Goal: Task Accomplishment & Management: Use online tool/utility

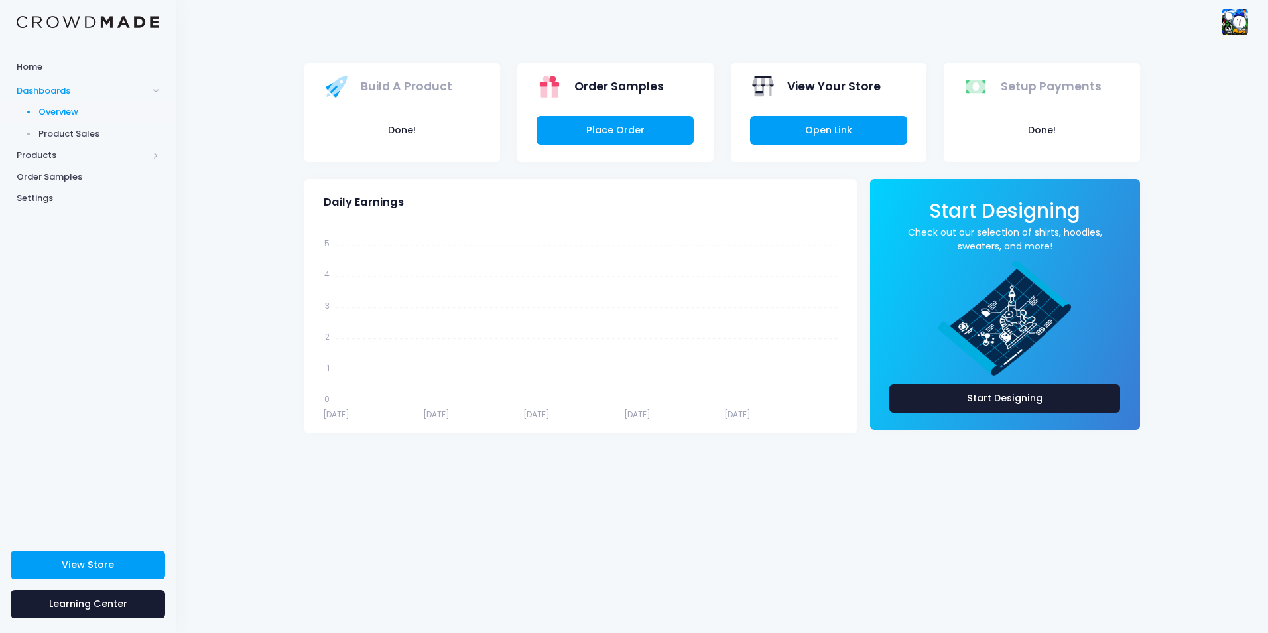
click at [1243, 16] on img at bounding box center [1235, 22] width 27 height 27
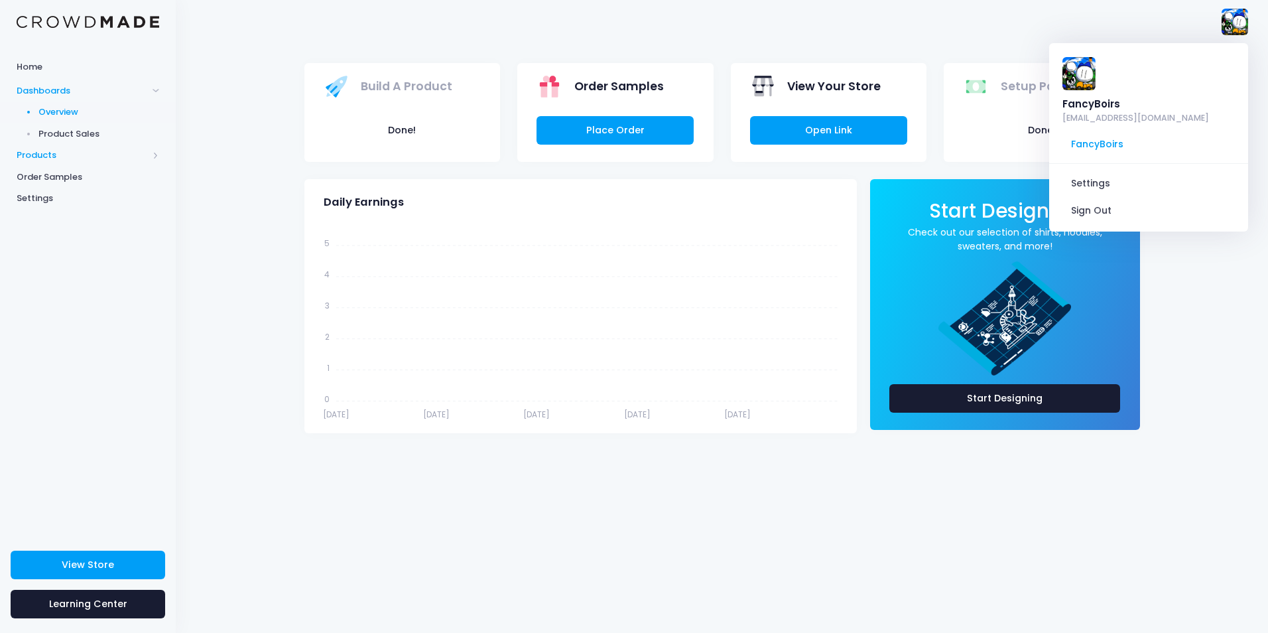
click at [66, 148] on span "Products" at bounding box center [88, 156] width 176 height 22
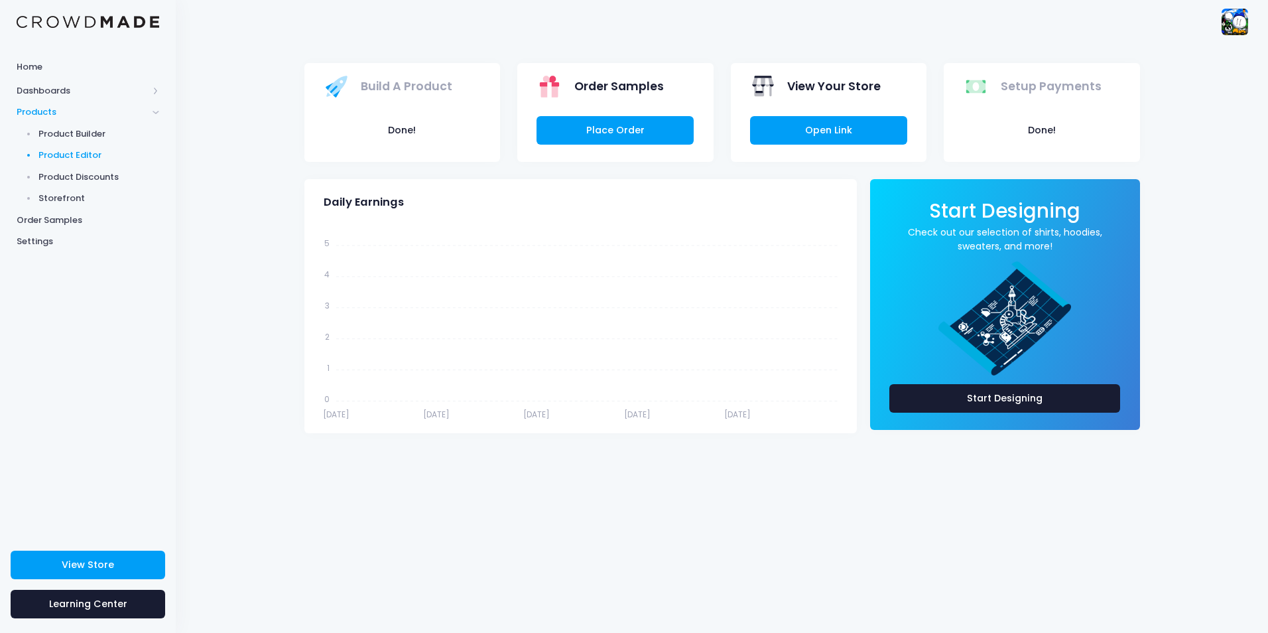
click at [96, 151] on span "Product Editor" at bounding box center [98, 155] width 121 height 13
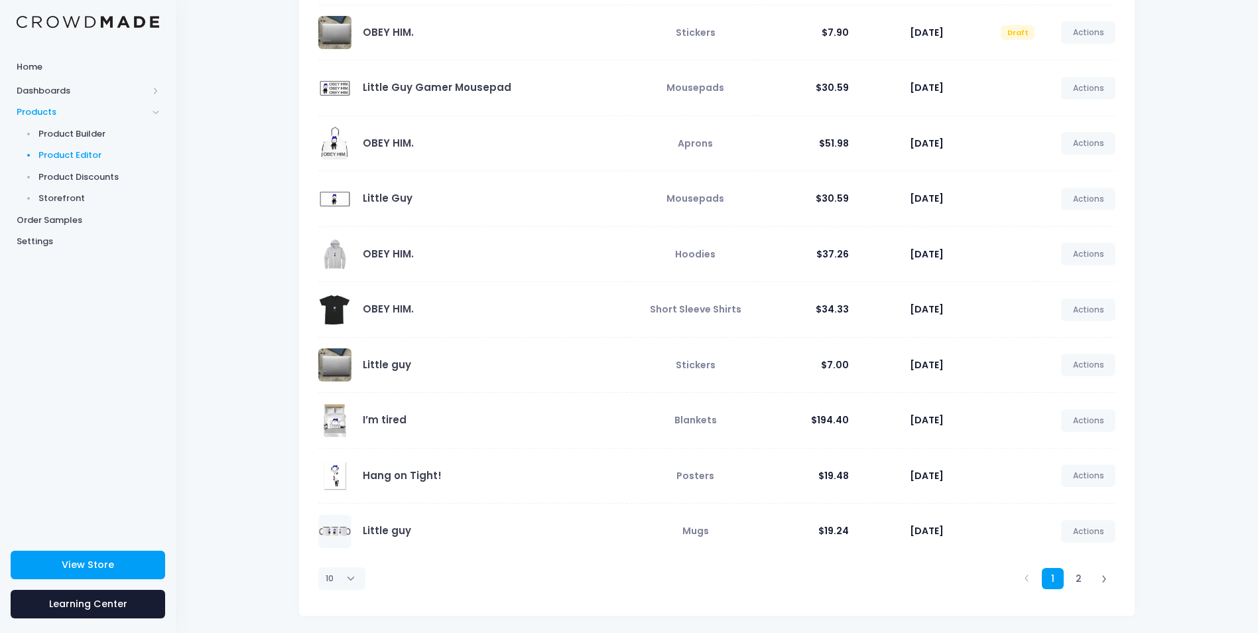
scroll to position [158, 0]
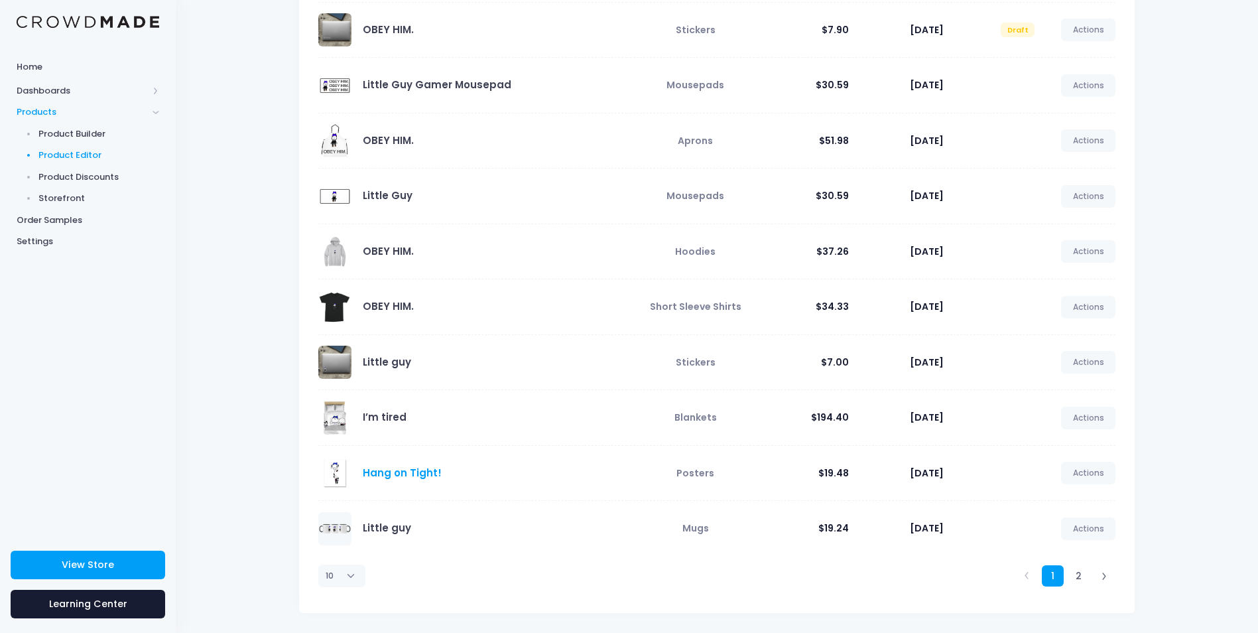
click at [403, 471] on link "Hang on Tight!" at bounding box center [402, 473] width 79 height 14
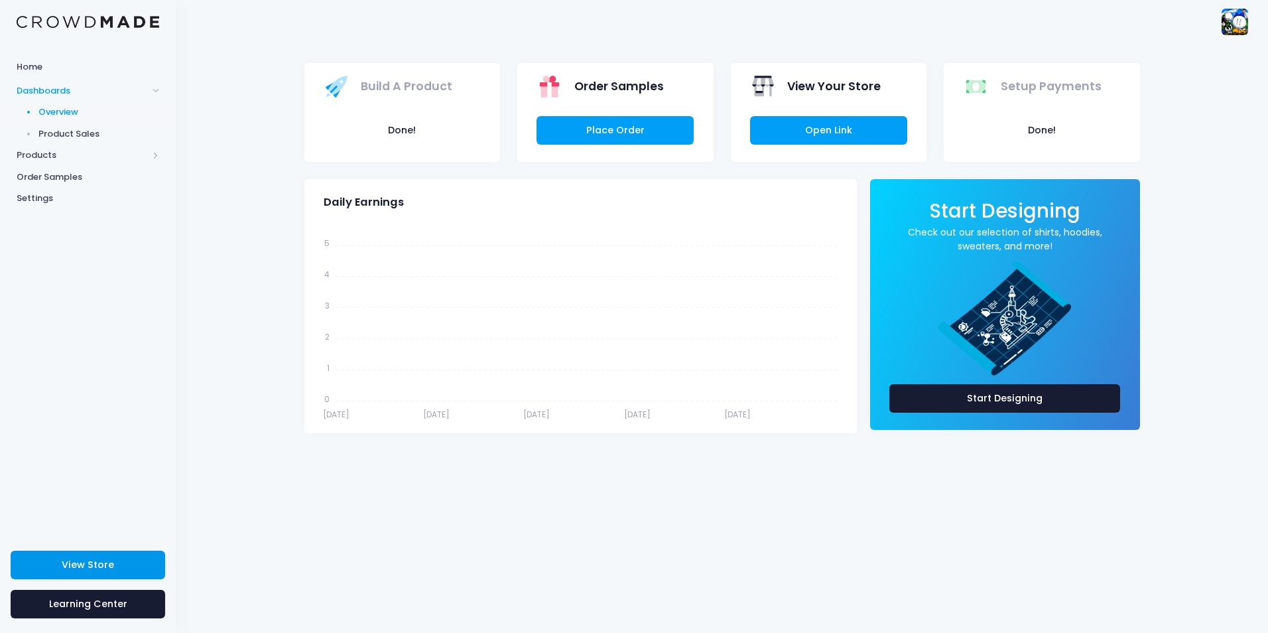
click at [117, 566] on link "View Store" at bounding box center [88, 565] width 155 height 29
click at [68, 134] on span "Product Sales" at bounding box center [98, 133] width 121 height 13
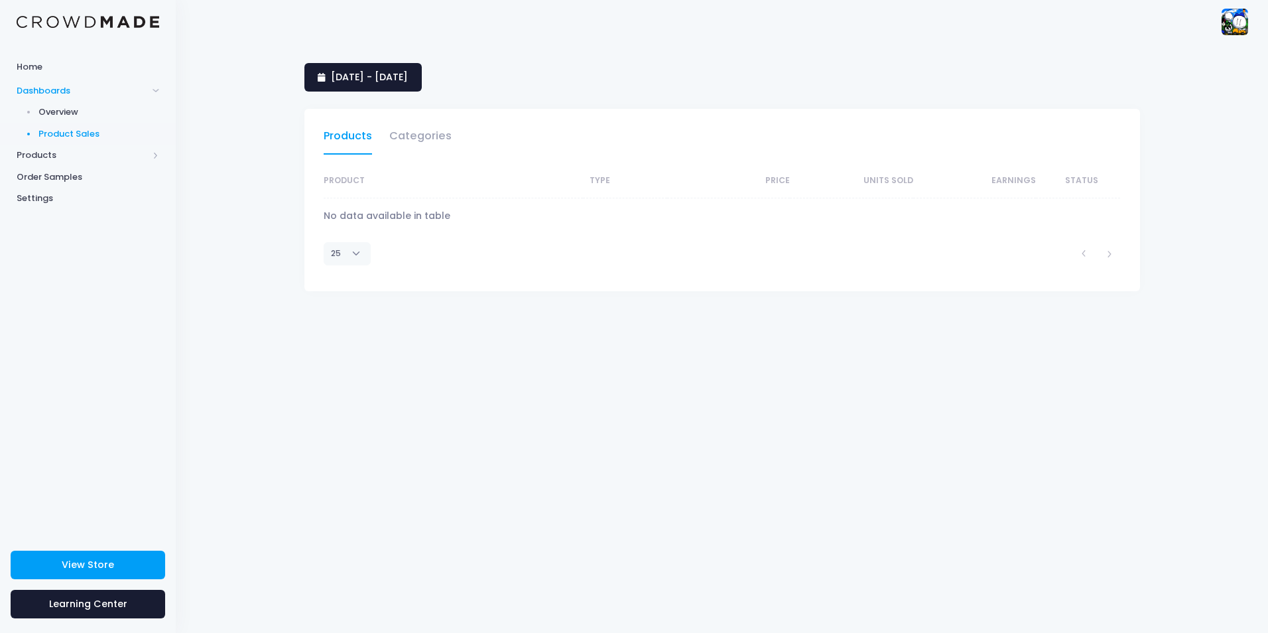
select select "25"
click at [64, 160] on span "Products" at bounding box center [82, 155] width 131 height 13
click at [80, 151] on span "Product Editor" at bounding box center [98, 155] width 121 height 13
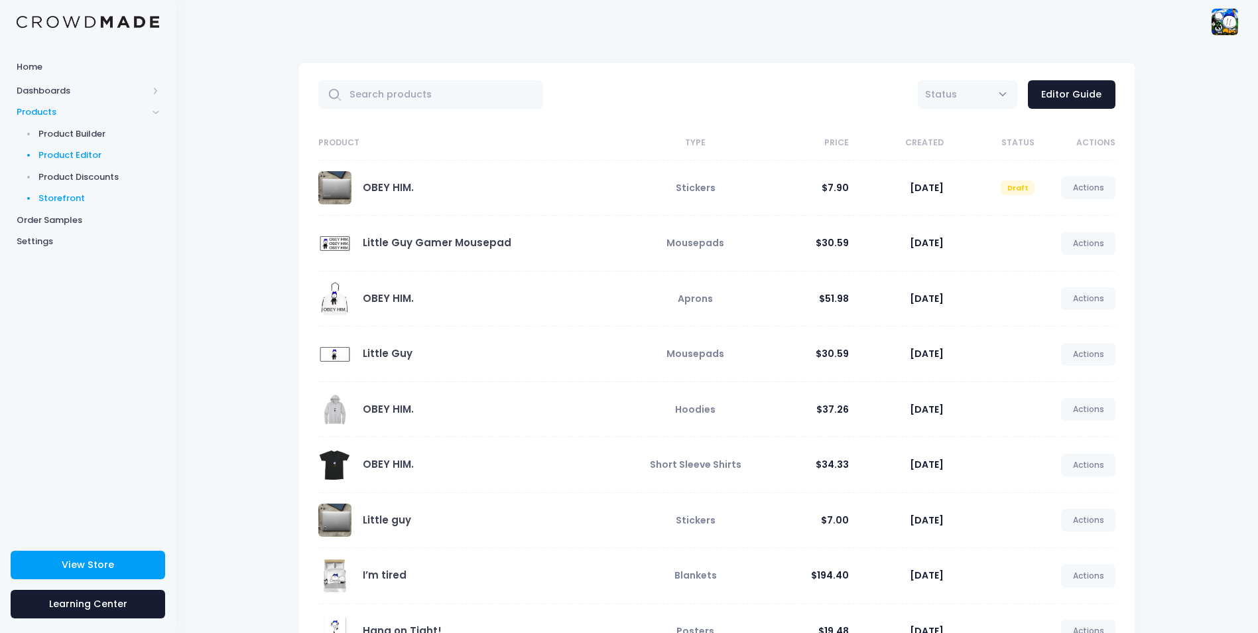
click at [77, 195] on span "Storefront" at bounding box center [98, 198] width 121 height 13
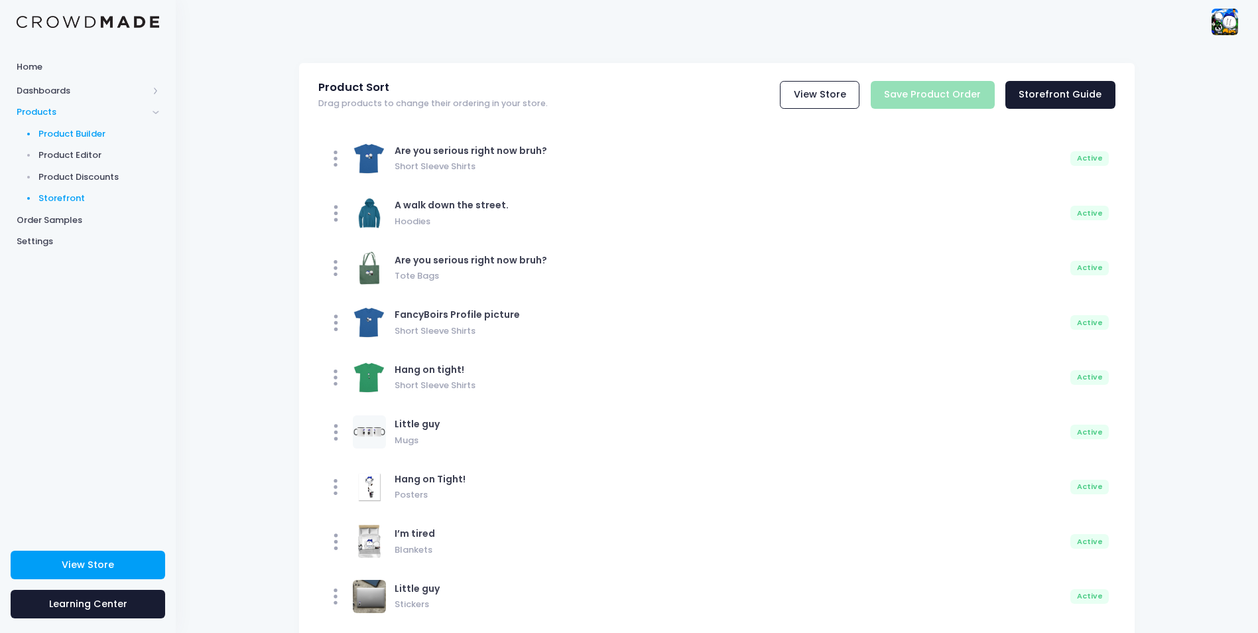
click at [61, 137] on span "Product Builder" at bounding box center [98, 133] width 121 height 13
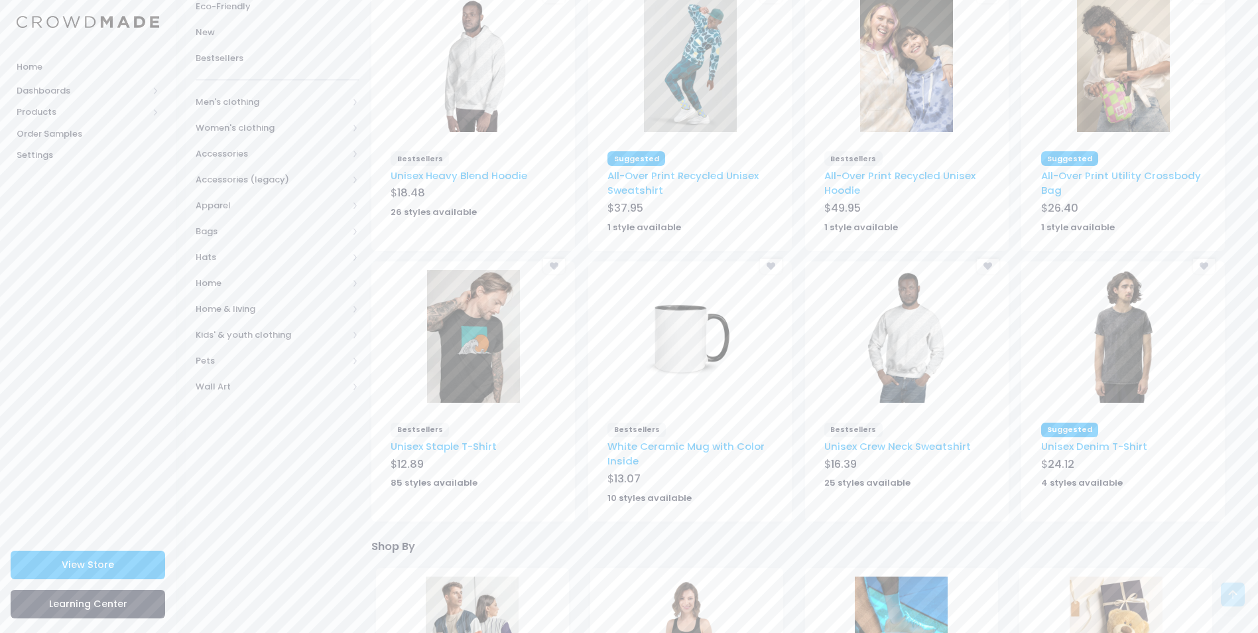
scroll to position [111, 0]
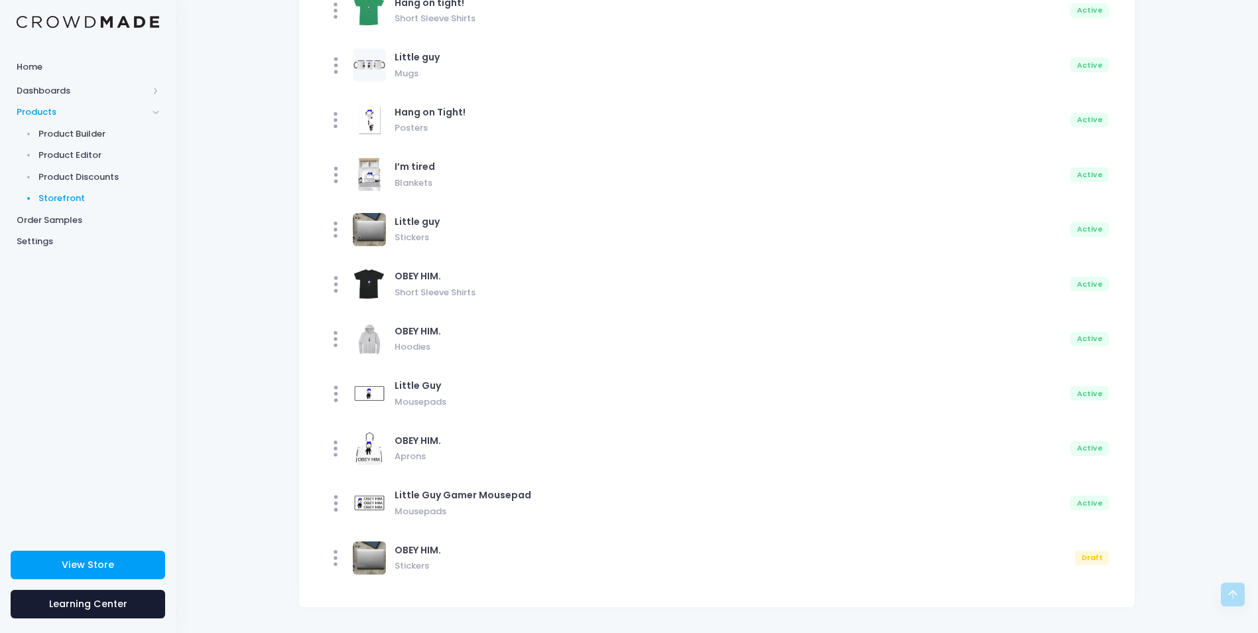
scroll to position [378, 0]
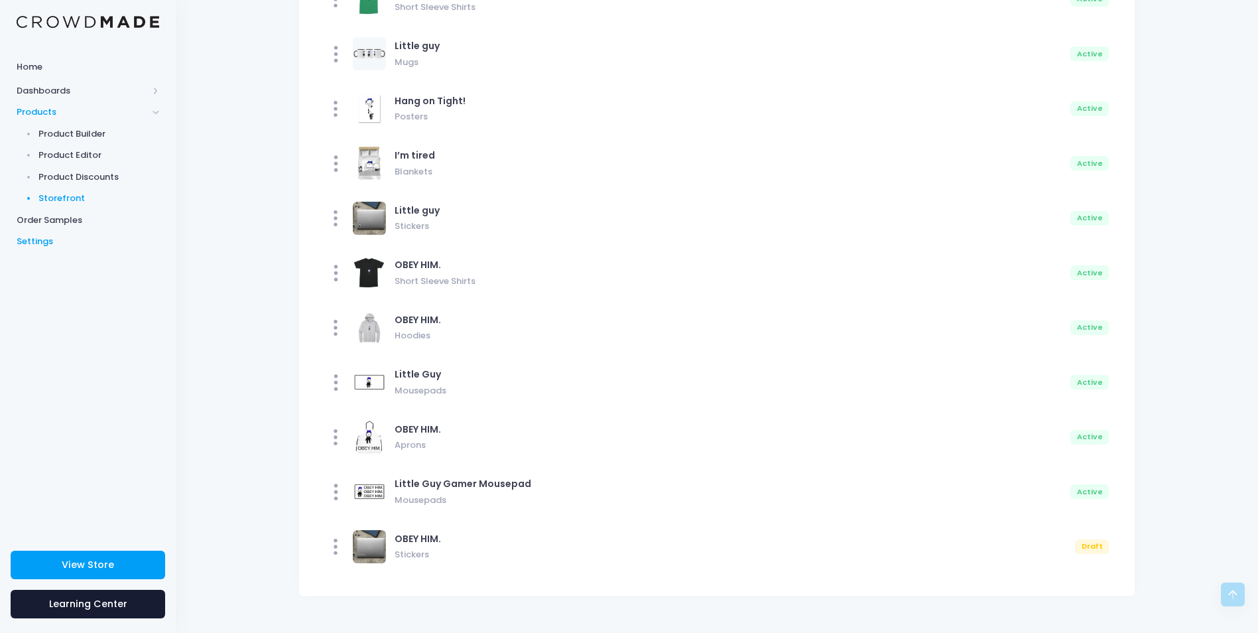
click at [45, 243] on span "Settings" at bounding box center [88, 241] width 143 height 13
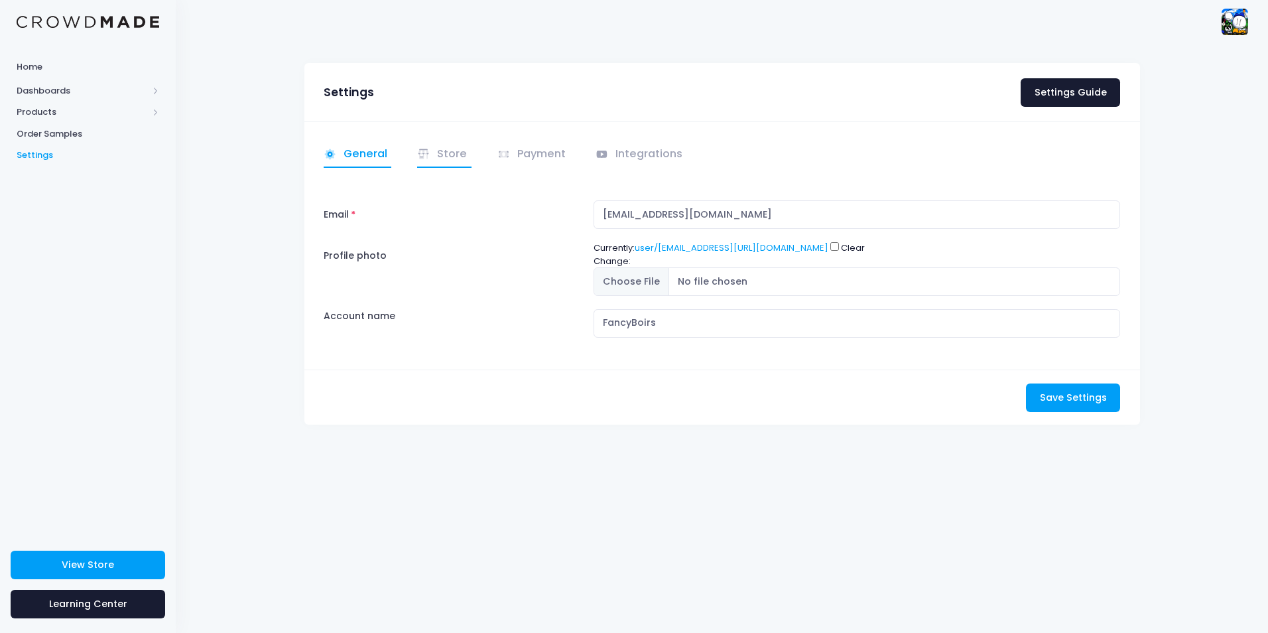
click at [446, 158] on link "Store" at bounding box center [444, 155] width 54 height 26
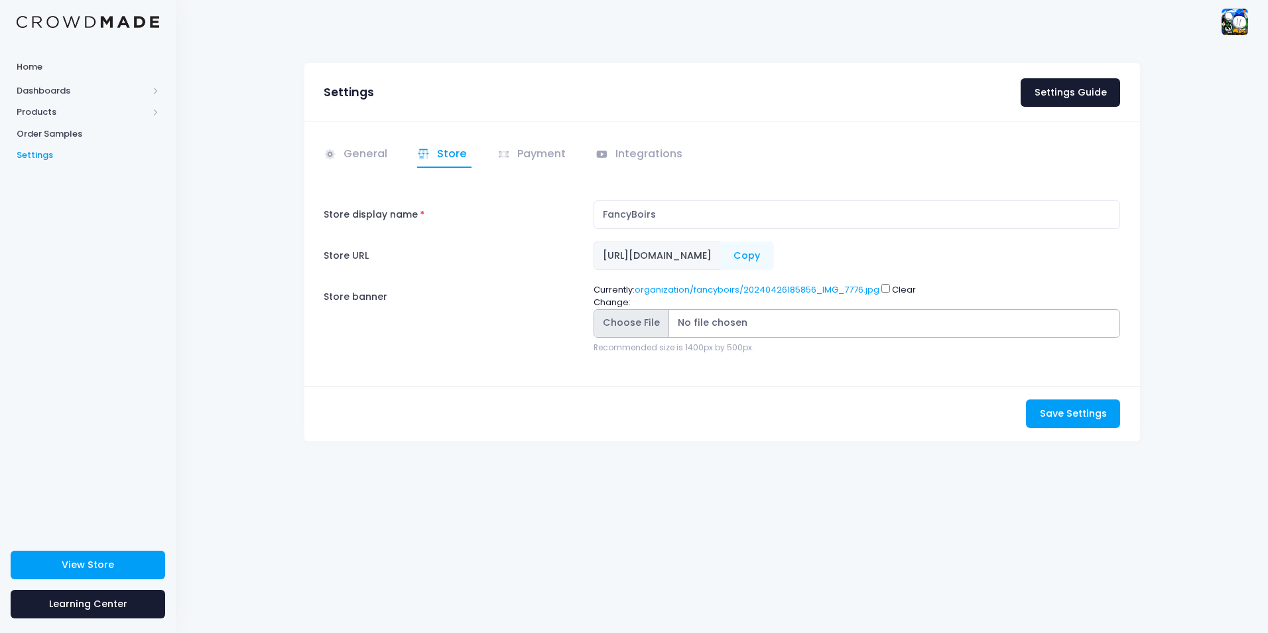
click at [637, 329] on input "Store banner" at bounding box center [857, 323] width 527 height 29
type input "C:\fakepath\wp11458579.jpg"
click at [1071, 406] on button "Save Settings Saving..." at bounding box center [1073, 413] width 94 height 29
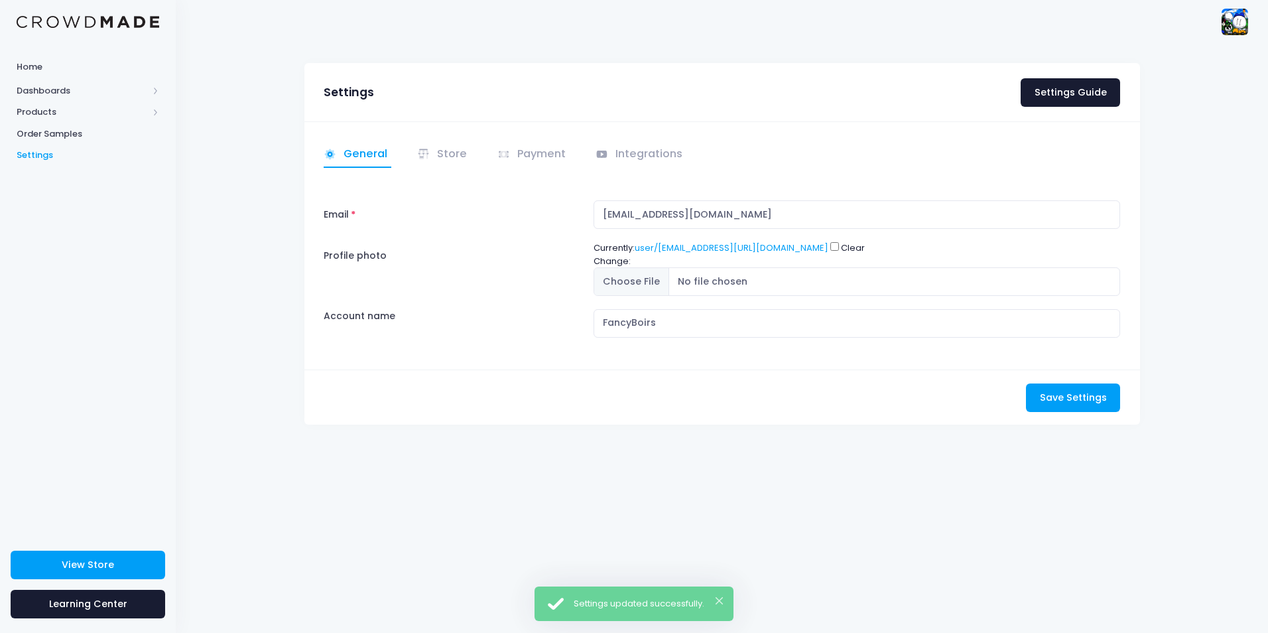
click at [1234, 28] on img at bounding box center [1235, 22] width 27 height 27
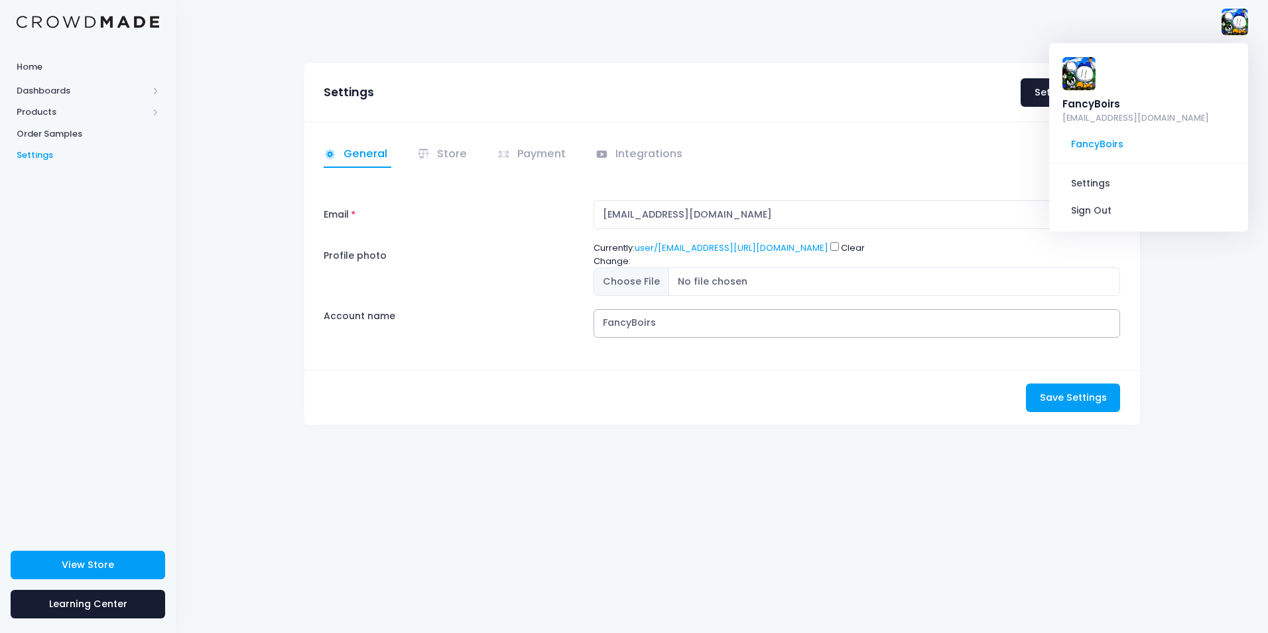
drag, startPoint x: 667, startPoint y: 320, endPoint x: 632, endPoint y: 324, distance: 35.5
click at [632, 324] on input "FancyBoirs" at bounding box center [857, 323] width 527 height 29
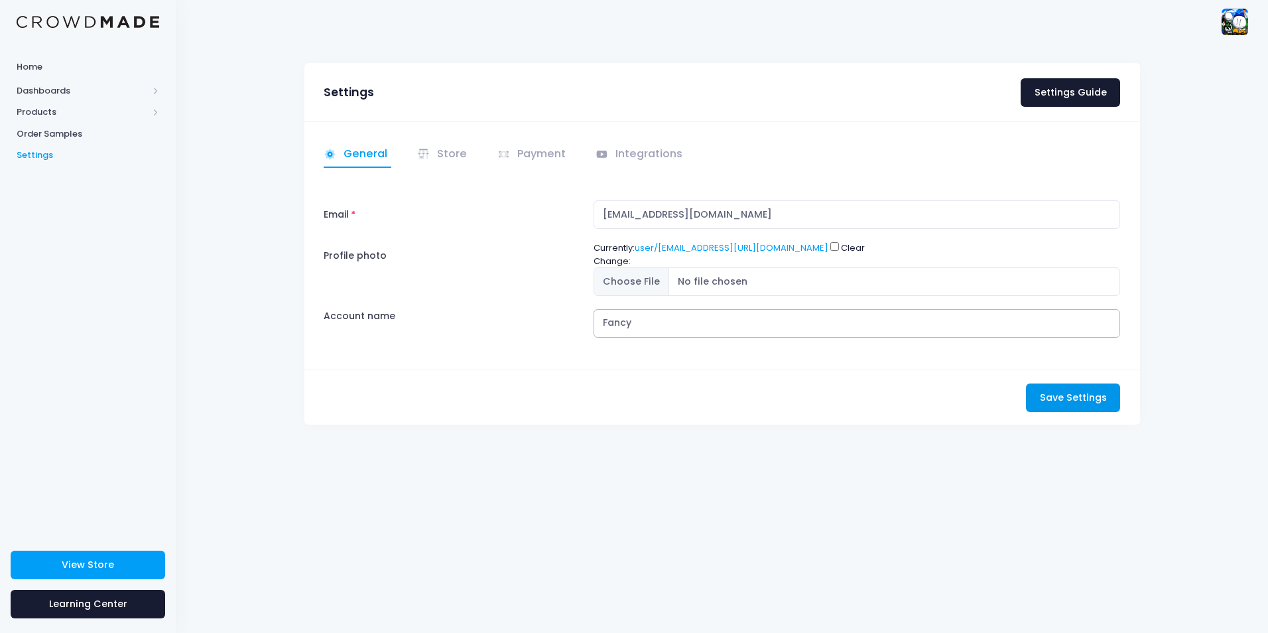
type input "Fancy"
click at [1087, 408] on button "Save Settings Saving..." at bounding box center [1073, 397] width 94 height 29
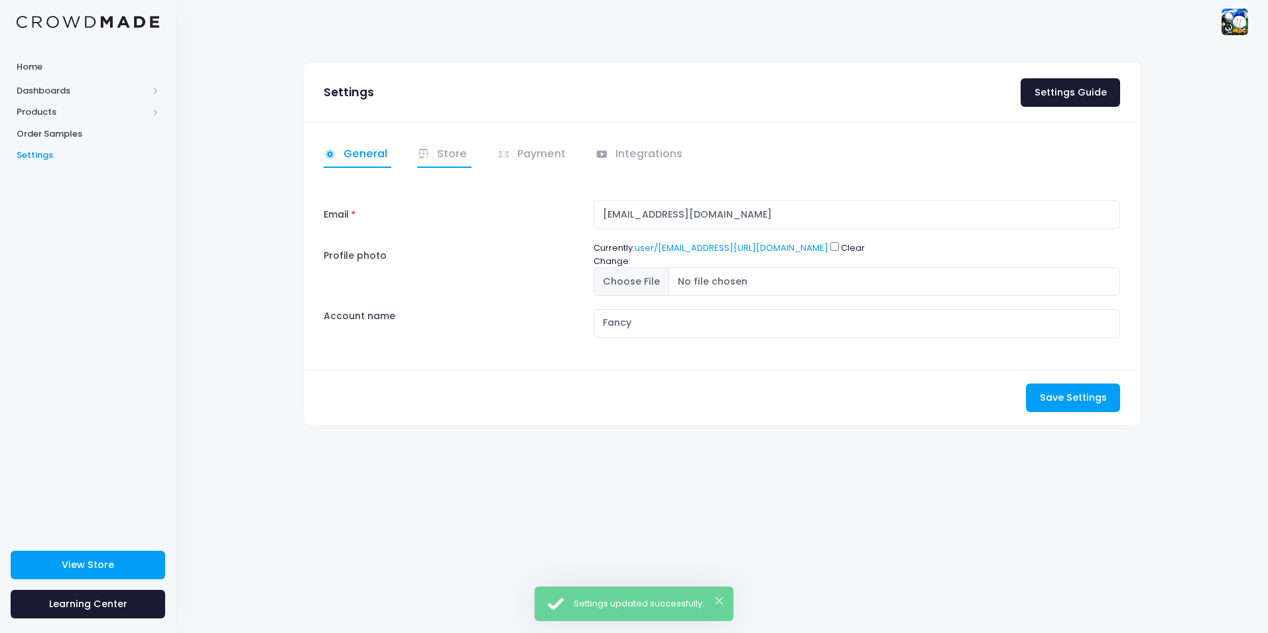
click at [455, 160] on link "Store" at bounding box center [444, 155] width 54 height 26
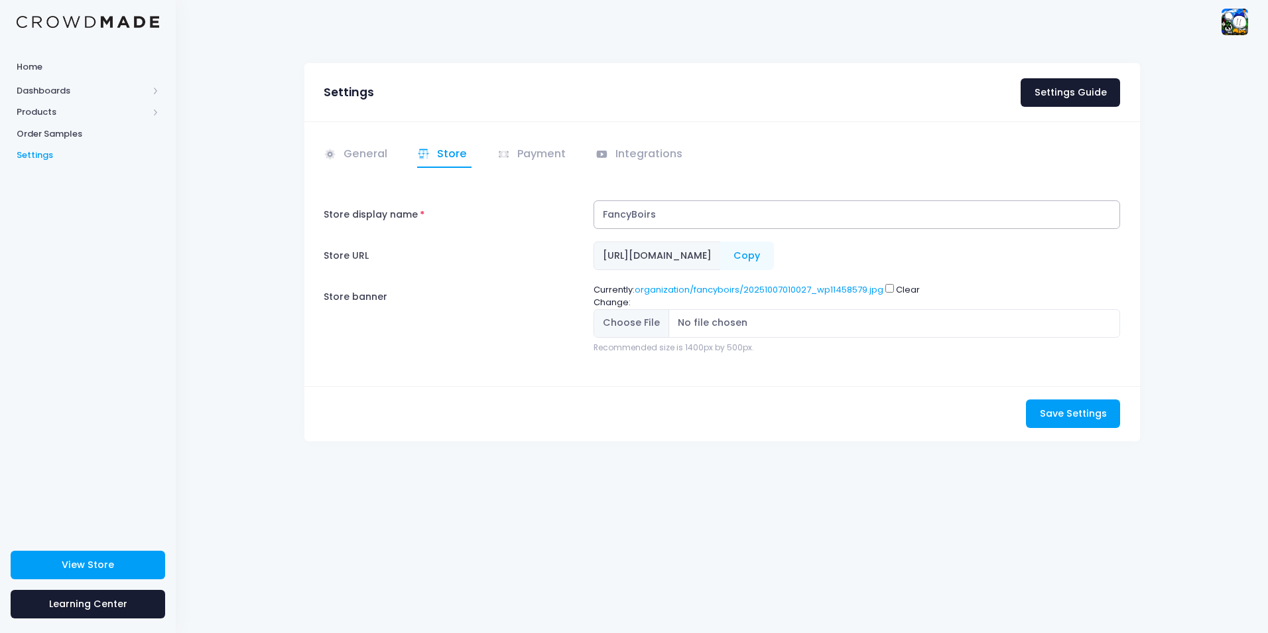
drag, startPoint x: 633, startPoint y: 214, endPoint x: 691, endPoint y: 211, distance: 57.8
click at [691, 211] on input "FancyBoirs" at bounding box center [857, 214] width 527 height 29
type input "Fancy"
click at [1107, 369] on div "General Store" at bounding box center [722, 253] width 836 height 264
click at [1093, 413] on span "Save Settings" at bounding box center [1073, 413] width 67 height 13
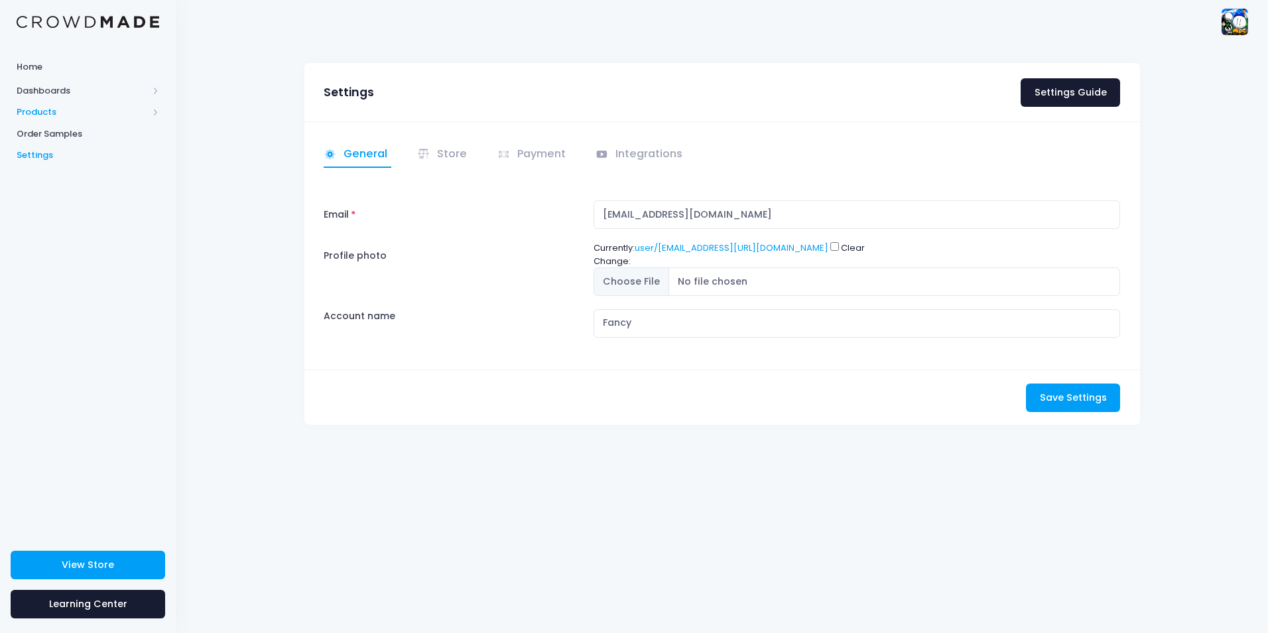
click at [56, 113] on span "Products" at bounding box center [82, 111] width 131 height 13
click at [86, 150] on span "Product Editor" at bounding box center [98, 155] width 121 height 13
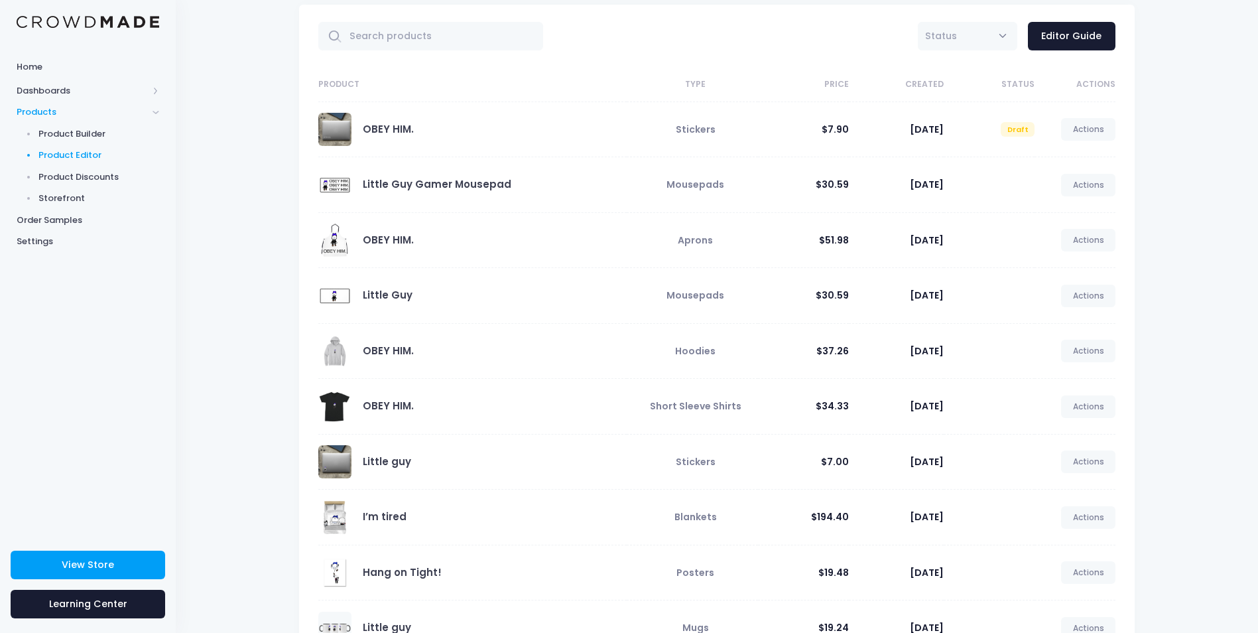
scroll to position [158, 0]
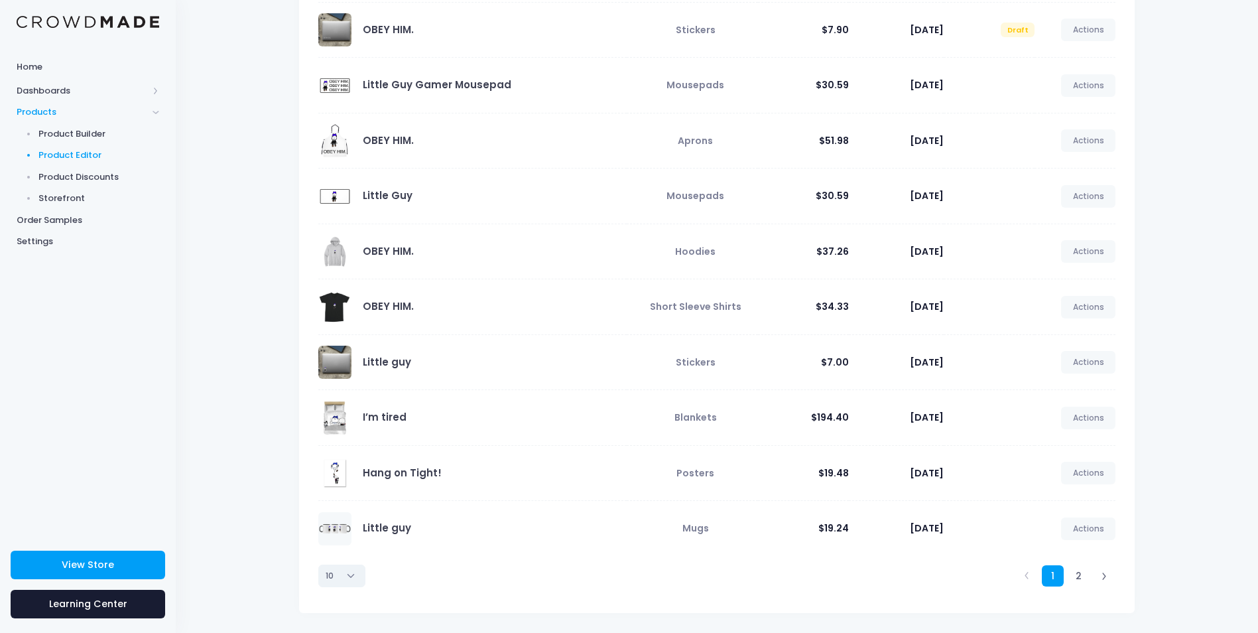
click at [349, 566] on select "10 25 50 100" at bounding box center [341, 575] width 47 height 23
select select "100"
click at [318, 587] on select "10 25 50 100" at bounding box center [341, 575] width 47 height 23
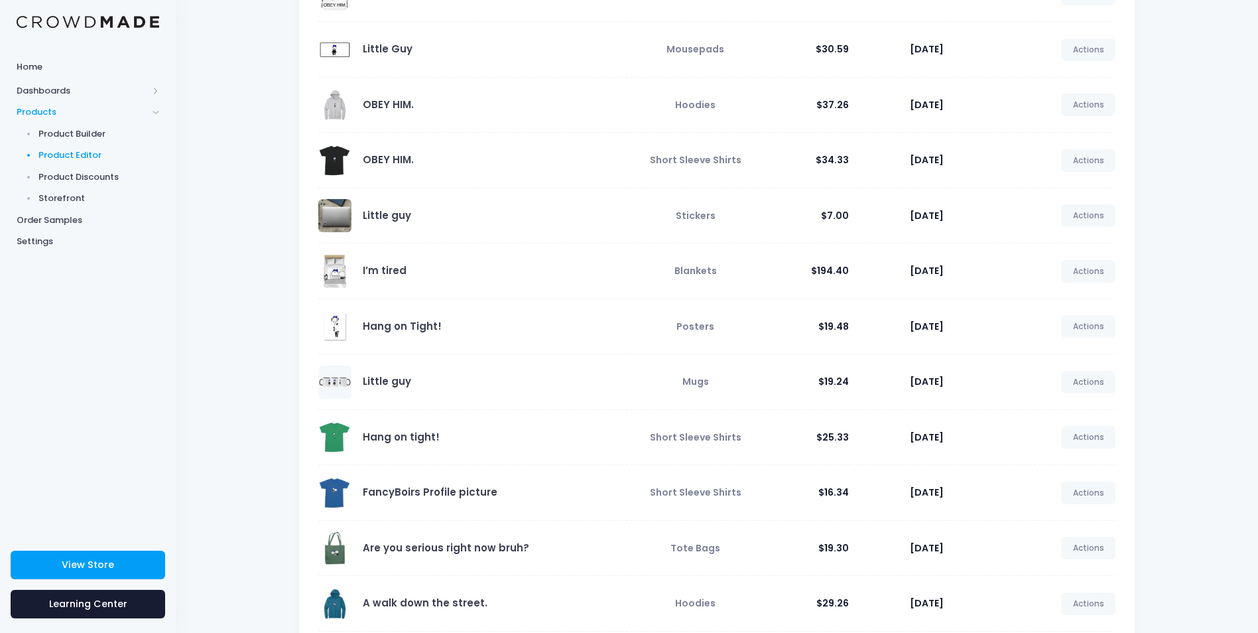
scroll to position [435, 0]
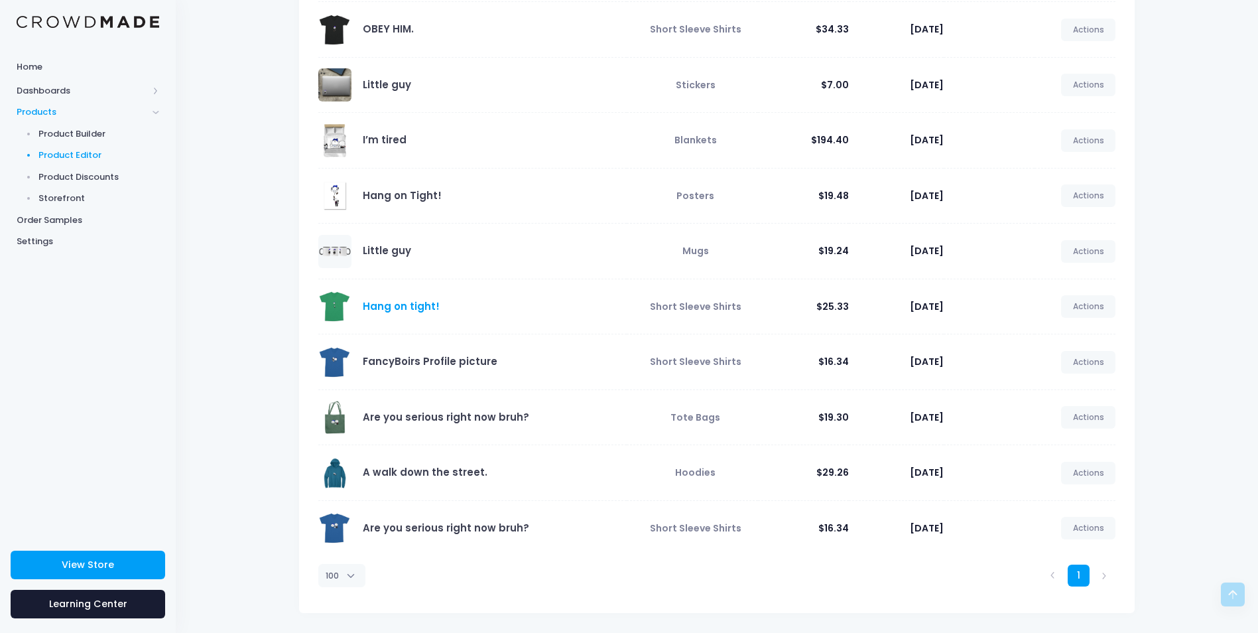
click at [384, 306] on link "Hang on tight!" at bounding box center [401, 306] width 77 height 14
click at [330, 306] on span at bounding box center [334, 306] width 33 height 33
click at [82, 158] on span "Product Editor" at bounding box center [98, 155] width 121 height 13
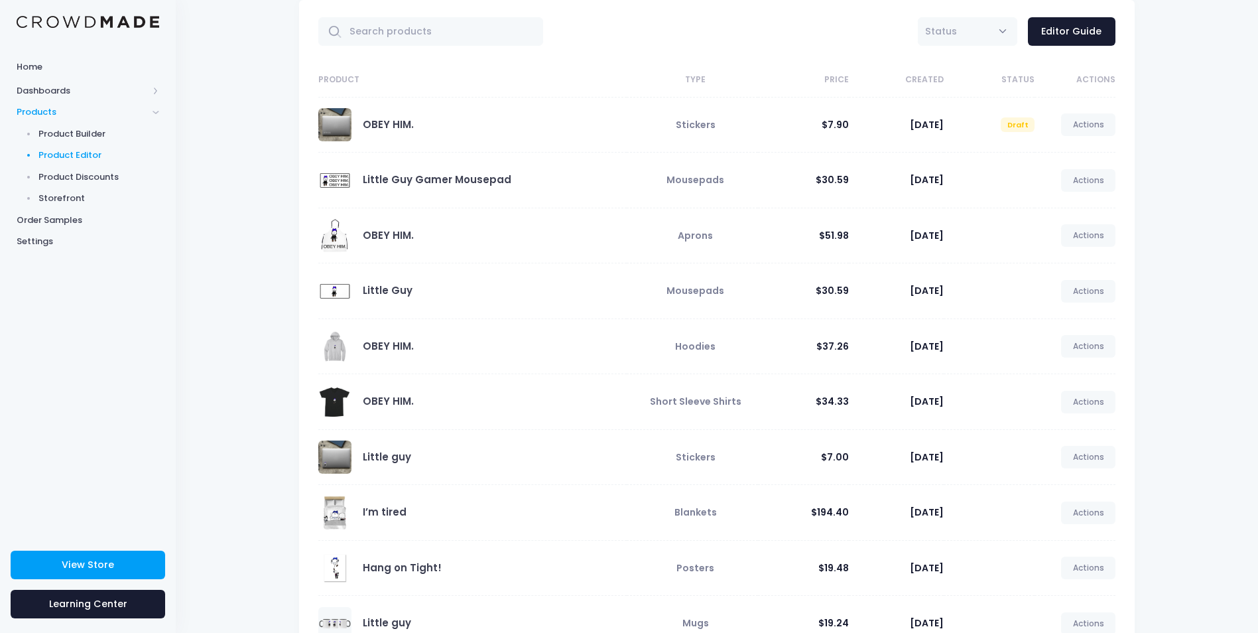
scroll to position [158, 0]
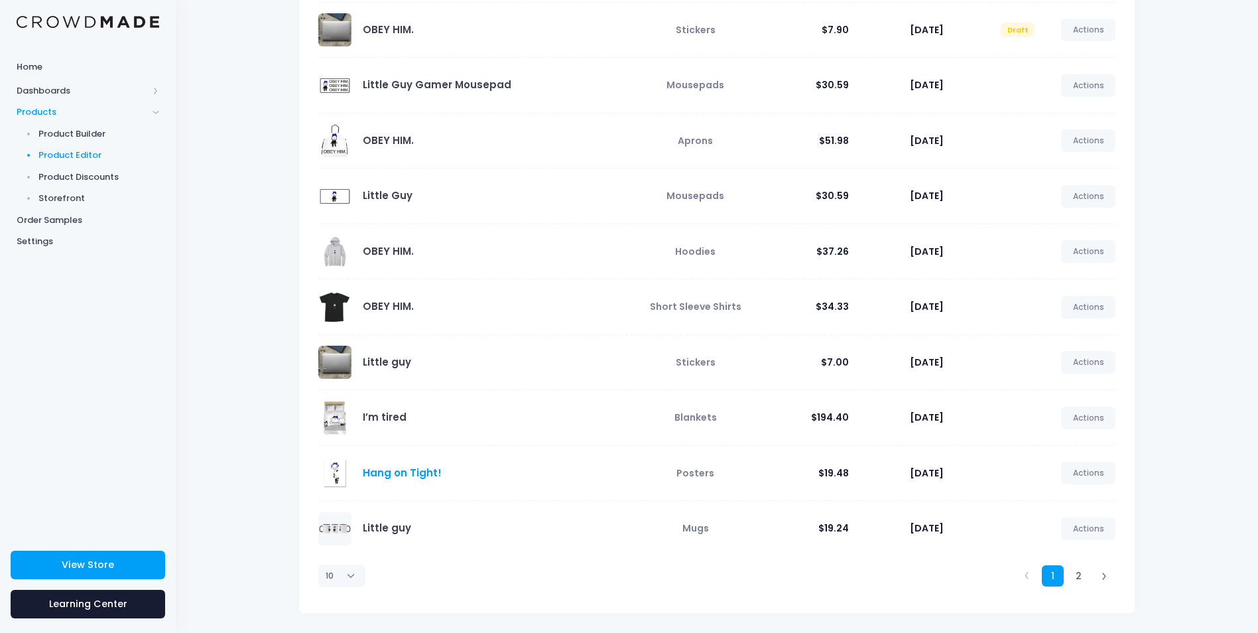
click at [409, 471] on link "Hang on Tight!" at bounding box center [402, 473] width 79 height 14
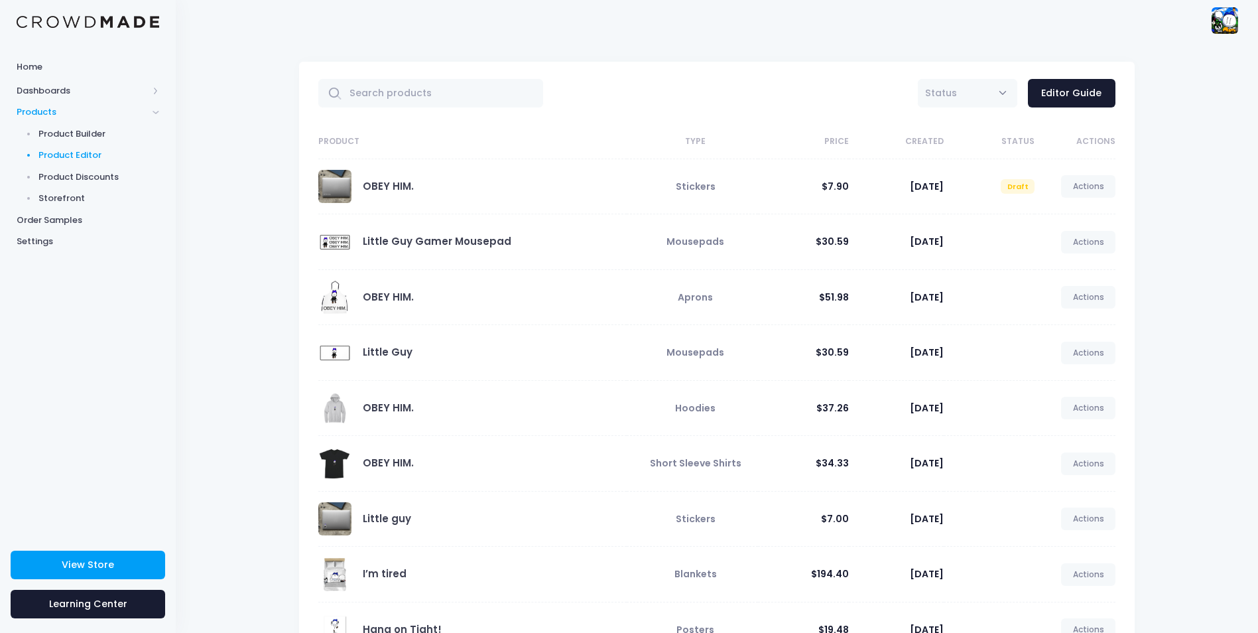
scroll to position [0, 0]
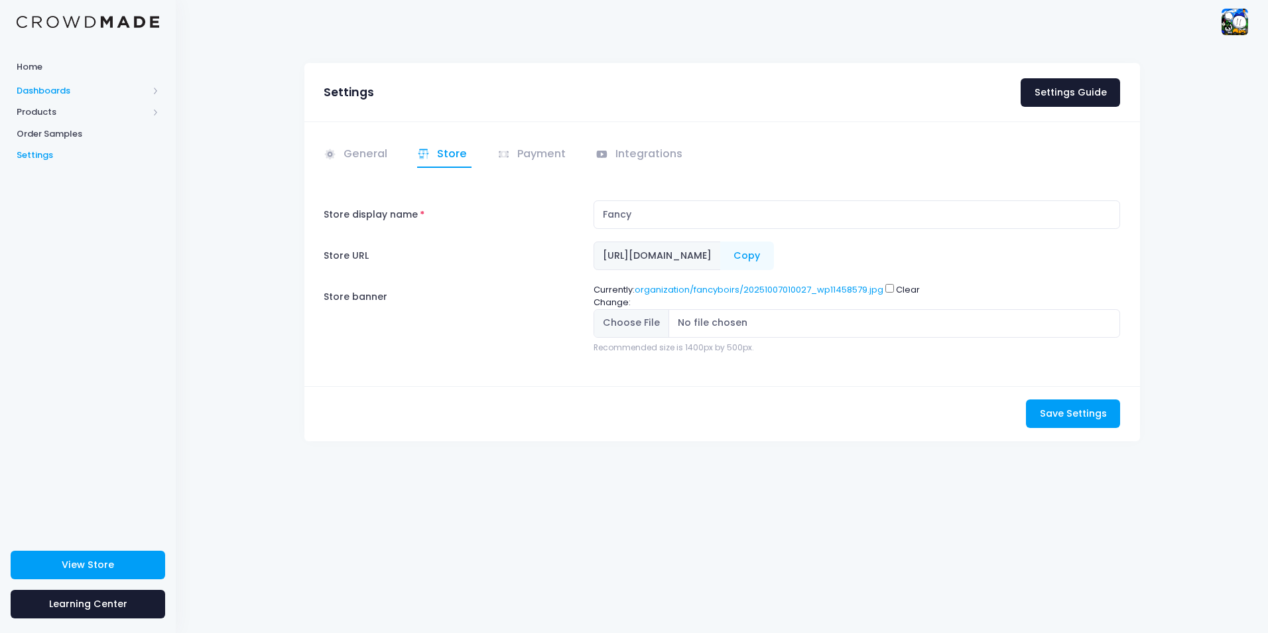
click at [83, 84] on span "Dashboards" at bounding box center [82, 90] width 131 height 13
click at [62, 151] on span "Products" at bounding box center [82, 155] width 131 height 13
click at [66, 155] on span "Product Editor" at bounding box center [98, 155] width 121 height 13
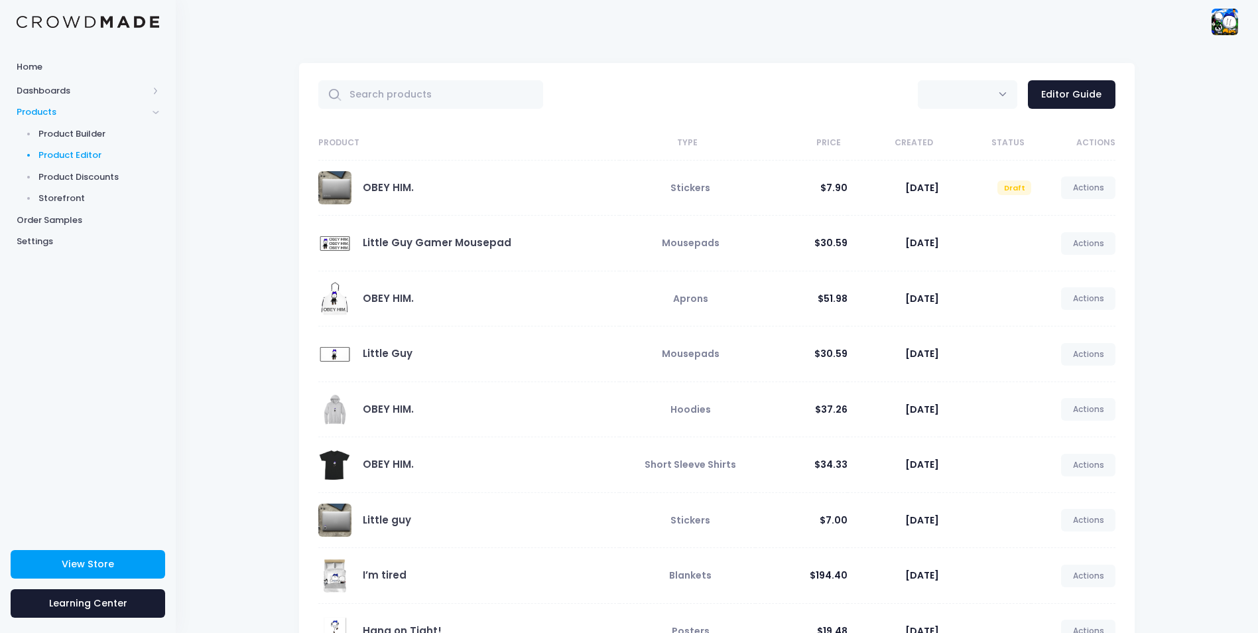
click at [1216, 511] on div "All Active Draft Editor Guide Product Type Price Created Status Actions OBEY HI…" at bounding box center [717, 539] width 1083 height 993
click at [1065, 90] on link "Editor Guide" at bounding box center [1072, 94] width 88 height 29
click at [66, 131] on span "Product Builder" at bounding box center [98, 133] width 121 height 13
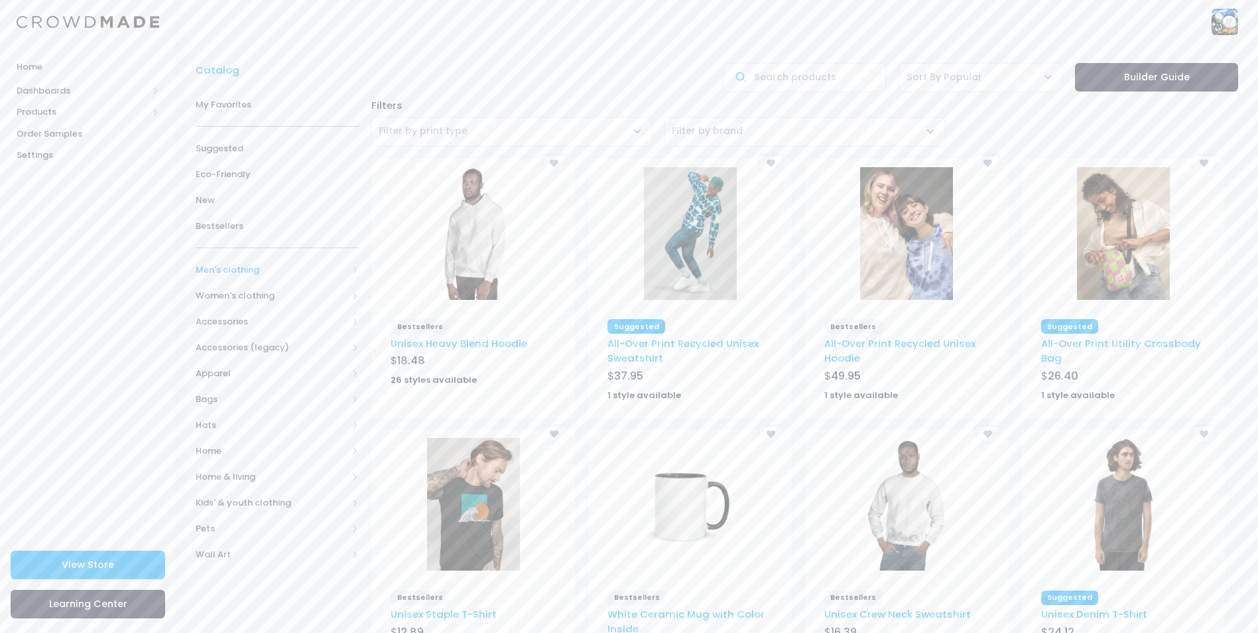
click at [245, 271] on span "Men's clothing" at bounding box center [272, 269] width 152 height 13
click at [261, 299] on span "All Men's clothing" at bounding box center [279, 295] width 125 height 13
click at [283, 285] on link "All Men's clothing" at bounding box center [268, 296] width 180 height 26
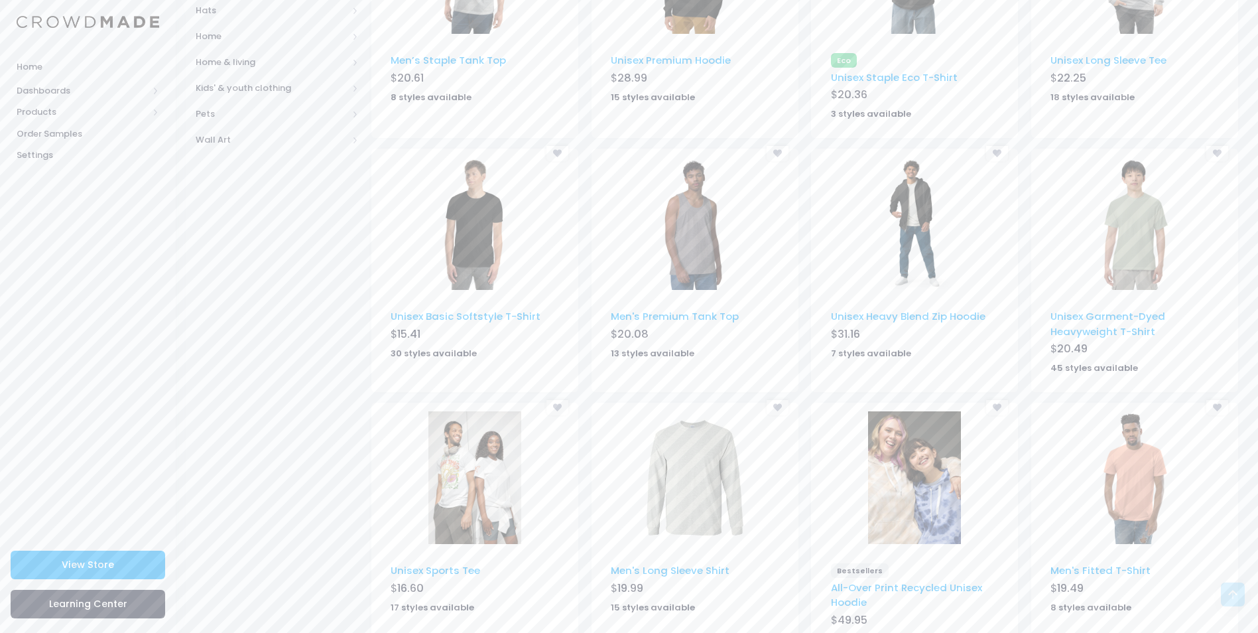
scroll to position [553, 0]
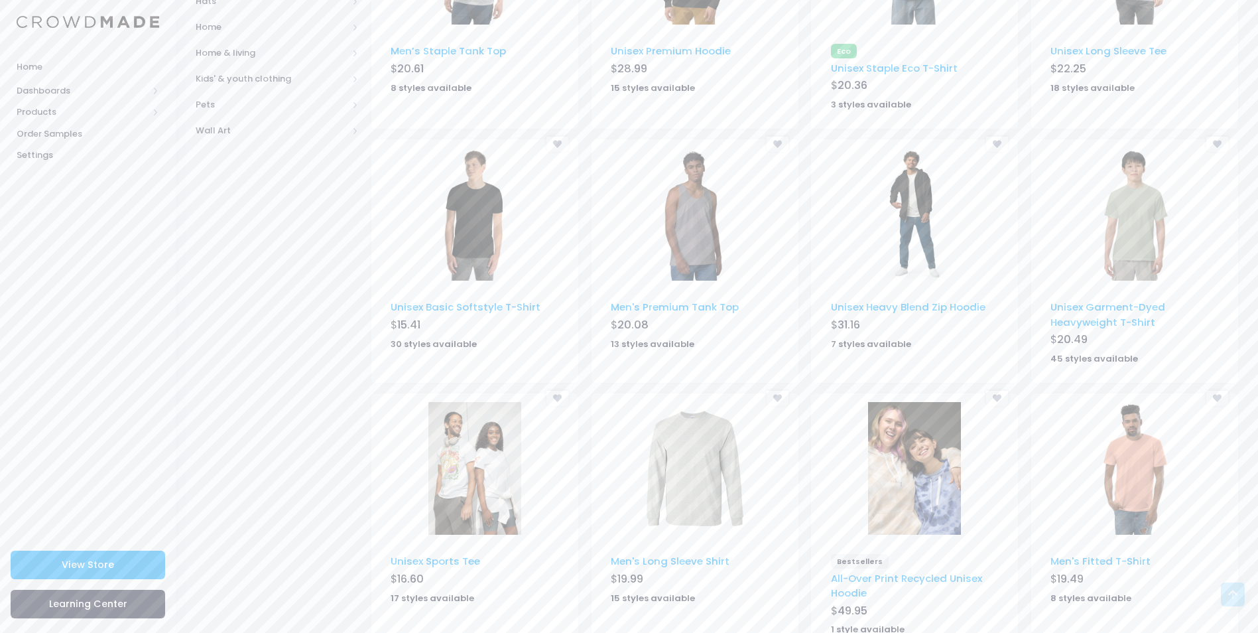
click at [452, 213] on img at bounding box center [475, 214] width 93 height 133
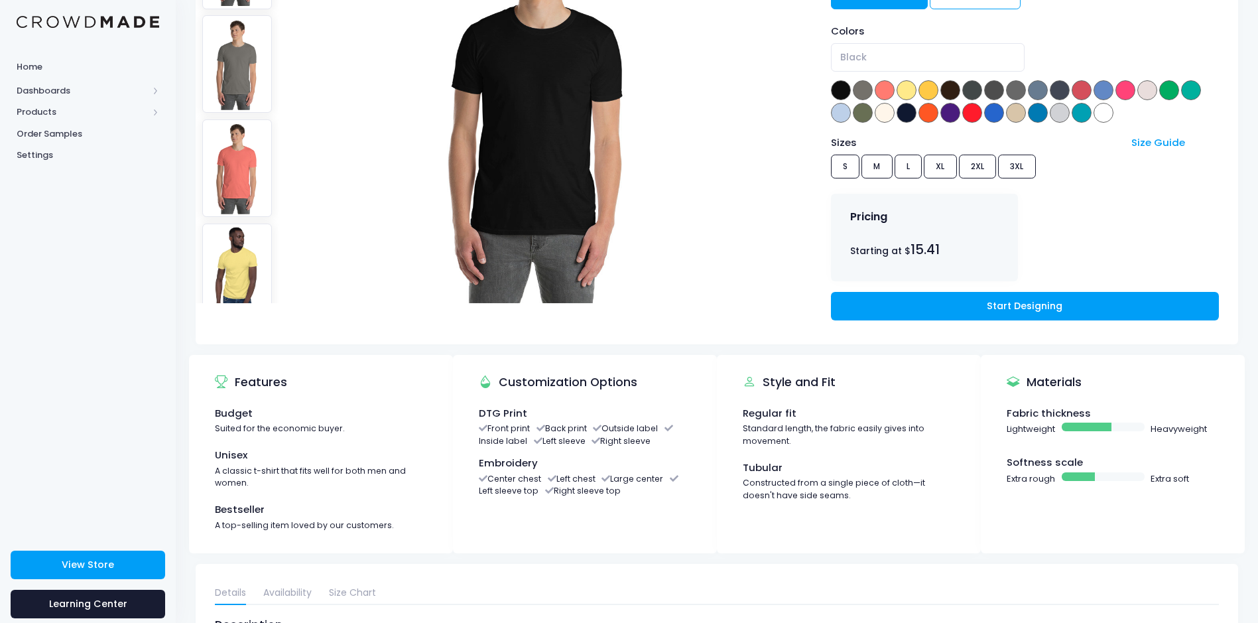
scroll to position [221, 0]
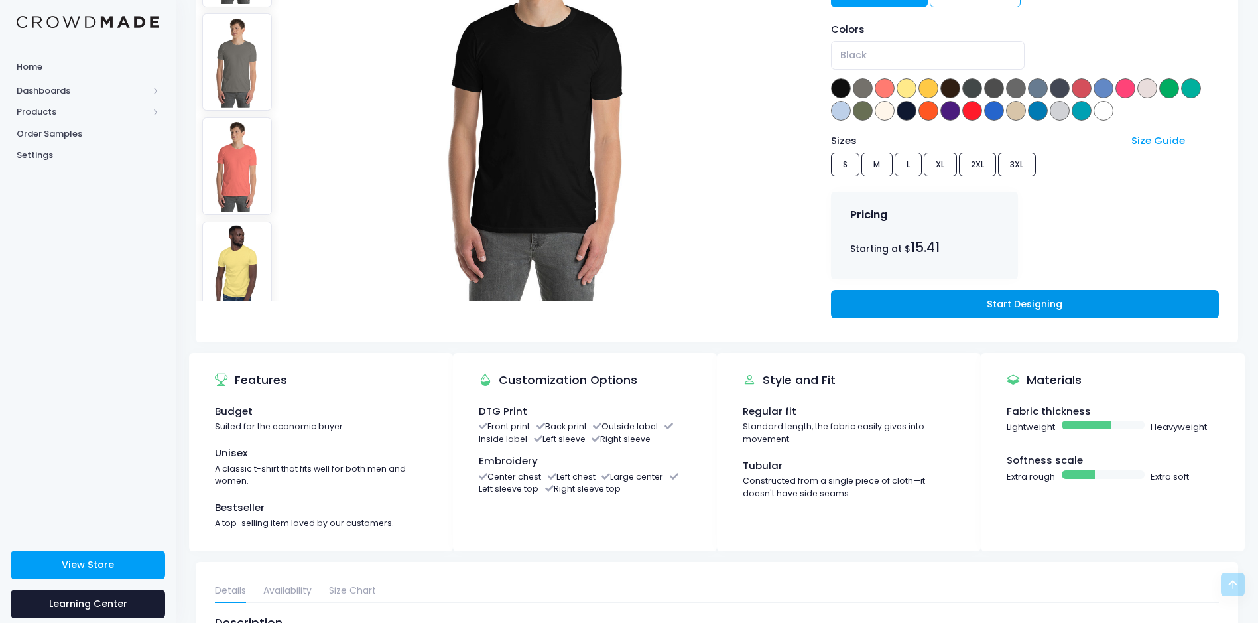
click at [979, 304] on link "Start Designing" at bounding box center [1025, 304] width 388 height 29
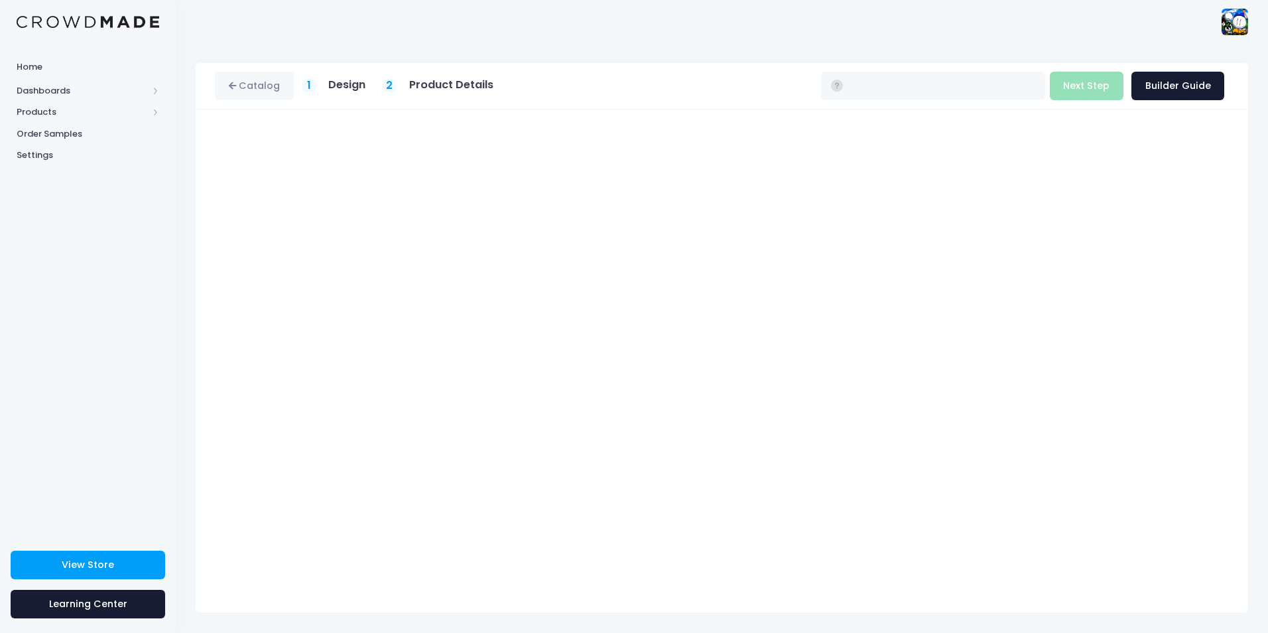
type input "$15.41 - $18.31"
